Goal: Transaction & Acquisition: Obtain resource

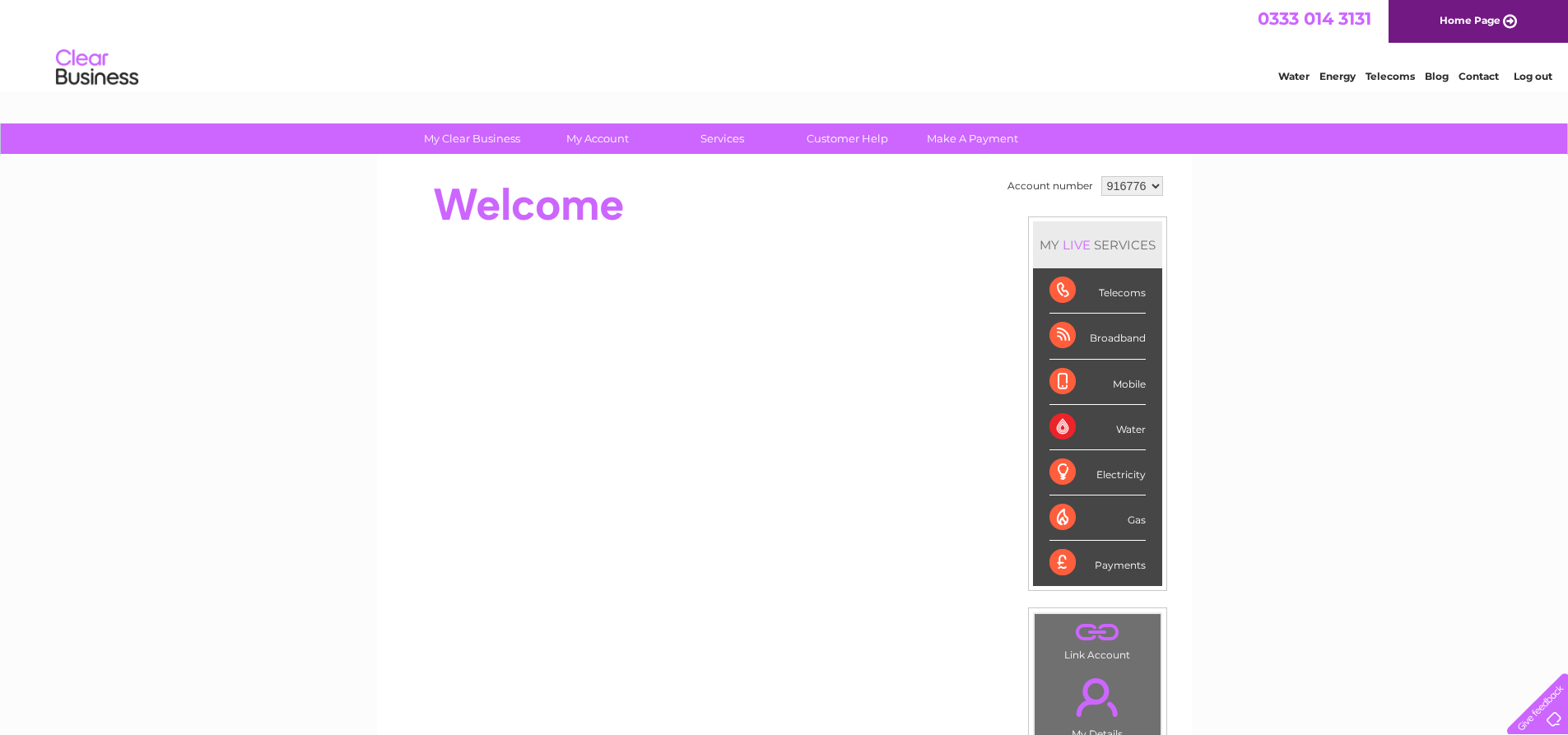
click at [1116, 181] on select "916776 919260" at bounding box center [1132, 186] width 62 height 20
select select "919260"
click at [1102, 176] on select "916776 919260" at bounding box center [1132, 186] width 62 height 20
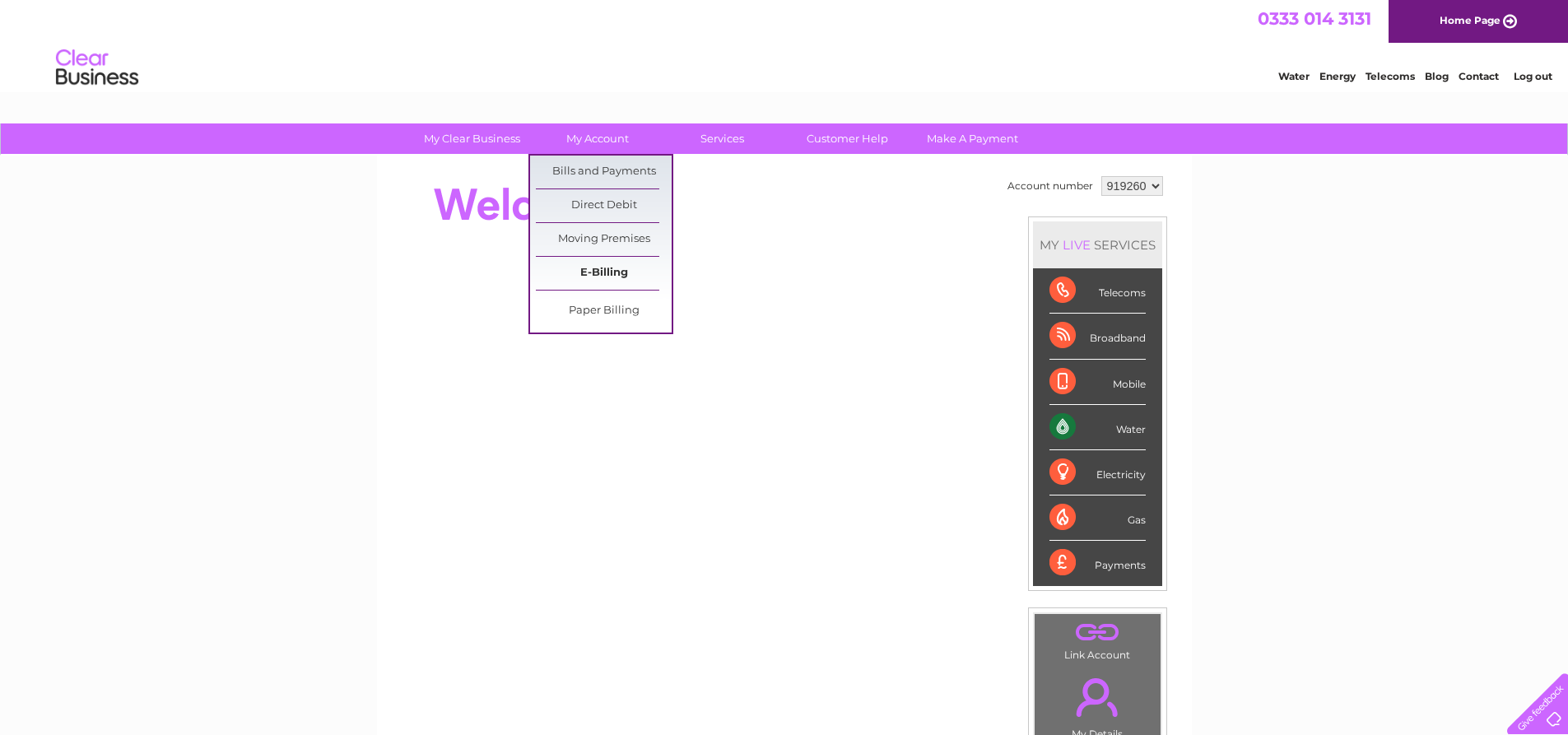
click at [579, 271] on link "E-Billing" at bounding box center [603, 274] width 136 height 33
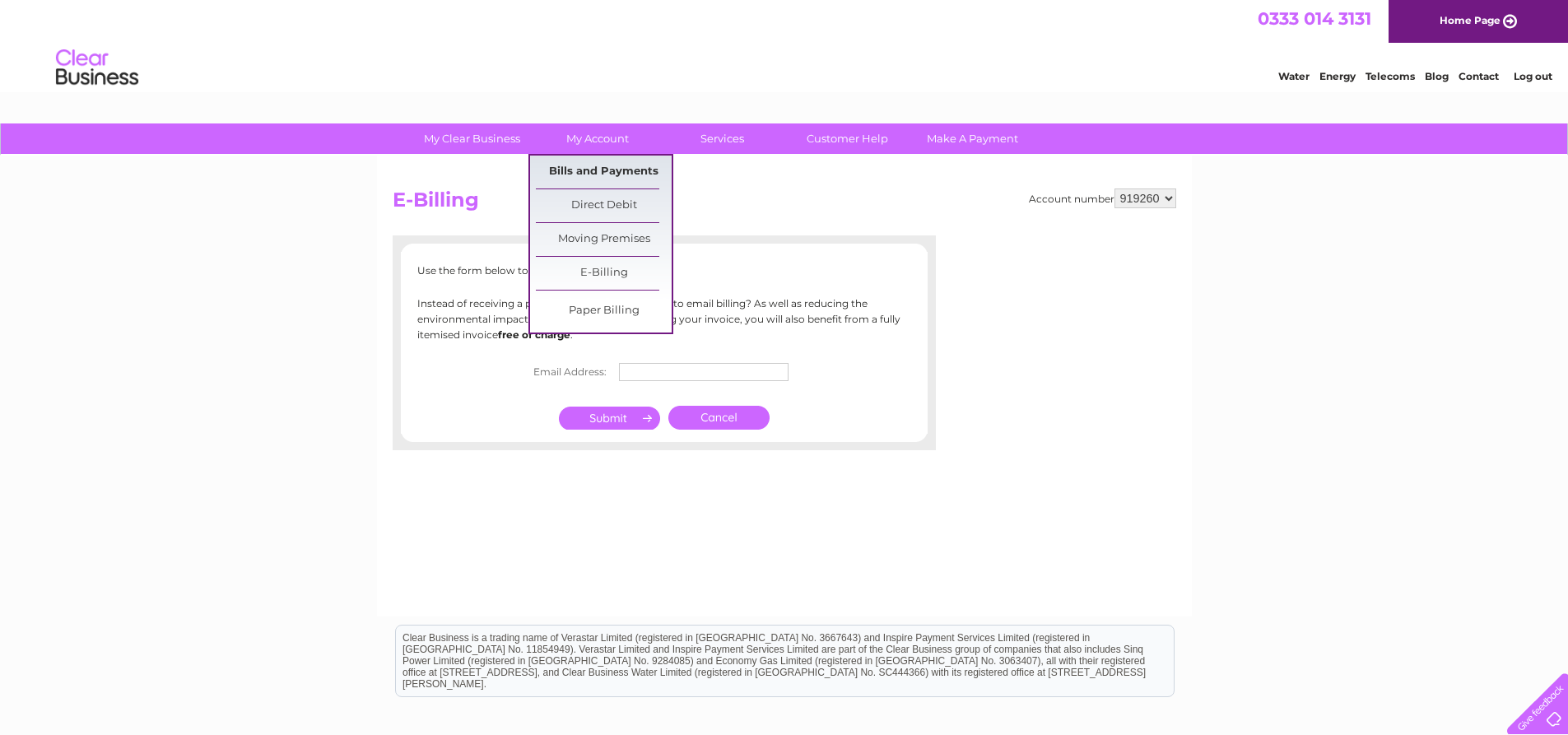
click at [588, 179] on link "Bills and Payments" at bounding box center [603, 172] width 136 height 33
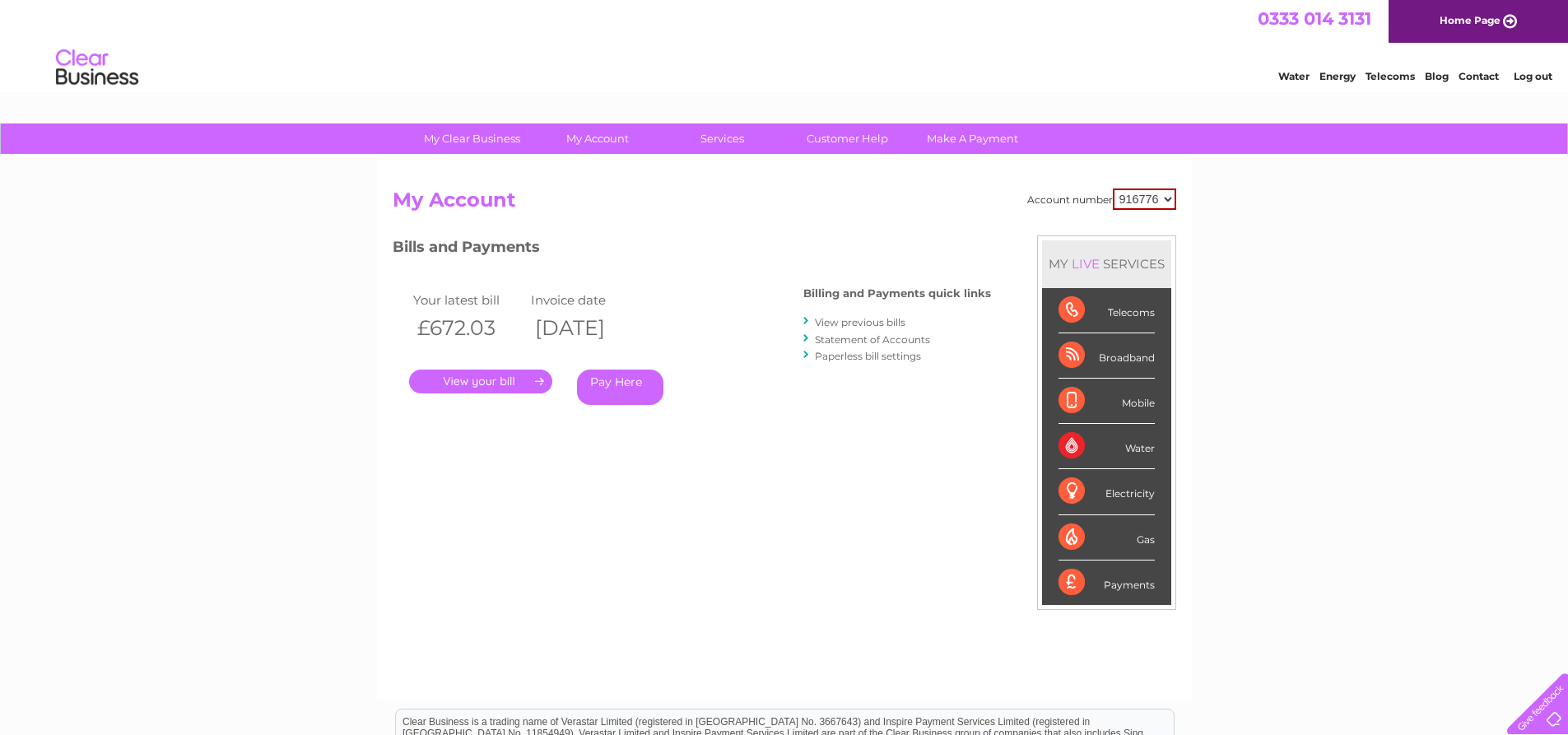
click at [833, 321] on link "View previous bills" at bounding box center [860, 322] width 91 height 13
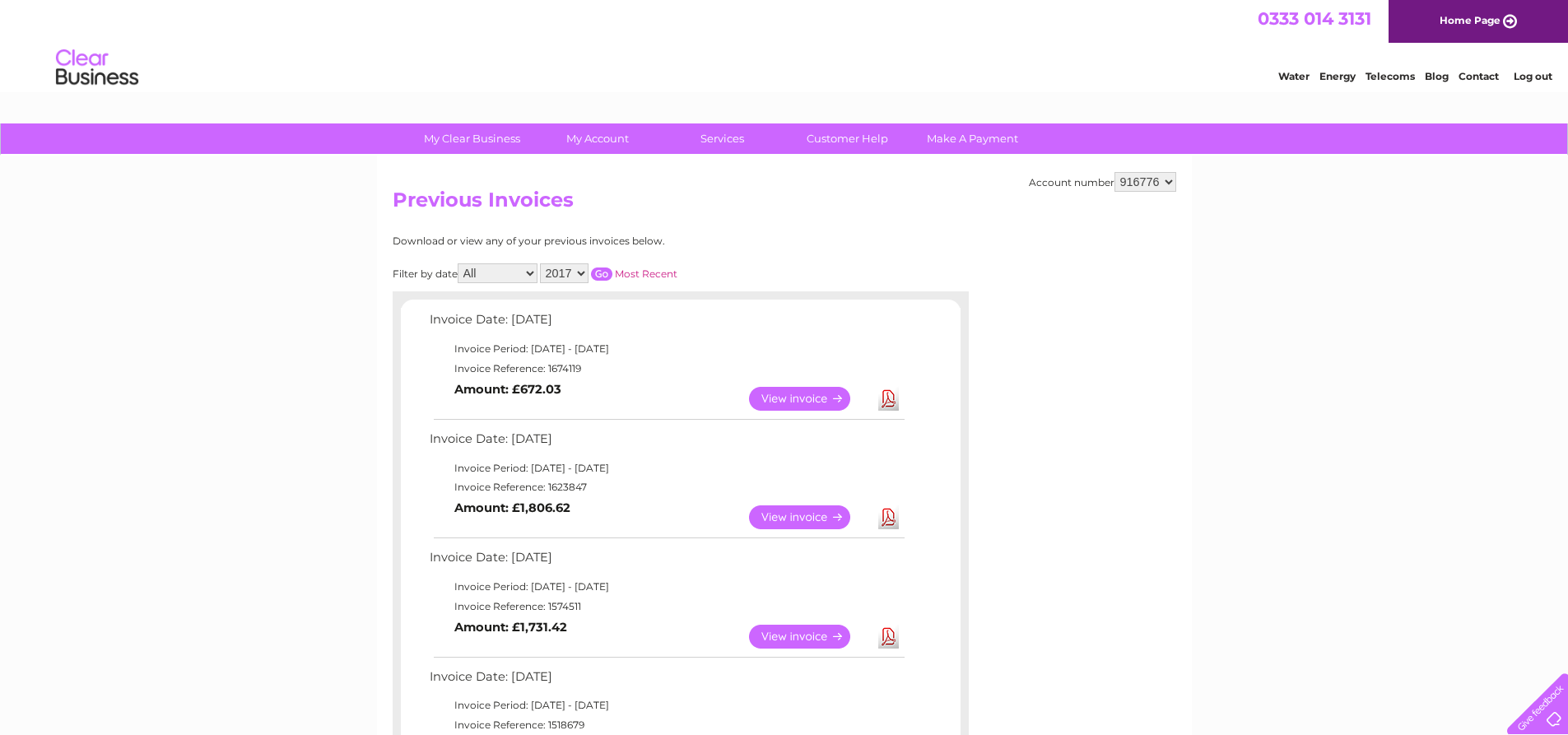
click at [1145, 185] on select "916776 919260" at bounding box center [1145, 182] width 62 height 20
select select "919260"
click at [1114, 172] on select "916776 919260" at bounding box center [1145, 182] width 62 height 20
click at [776, 390] on link "View" at bounding box center [809, 399] width 121 height 23
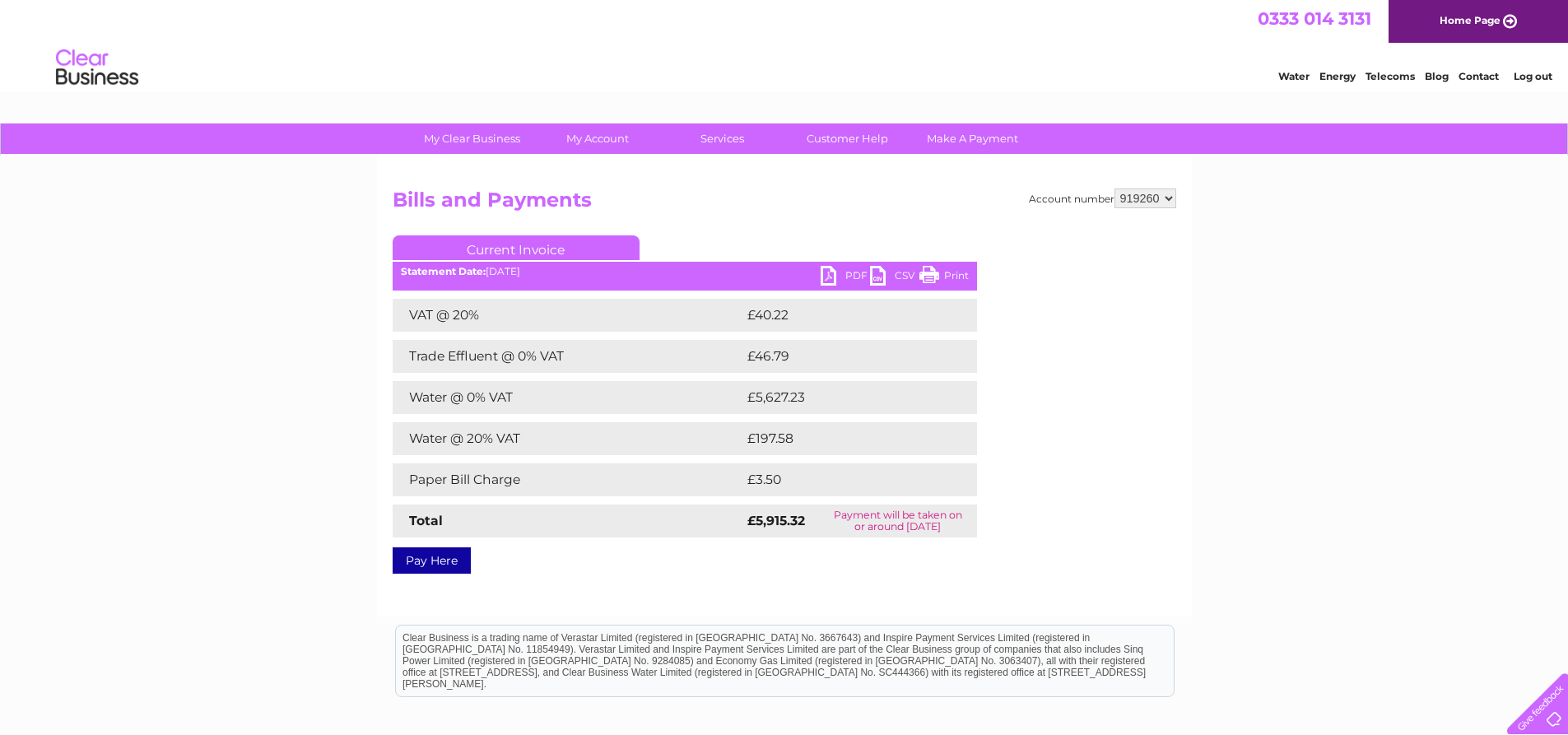
click at [835, 273] on link "PDF" at bounding box center [846, 278] width 50 height 23
